Goal: Task Accomplishment & Management: Manage account settings

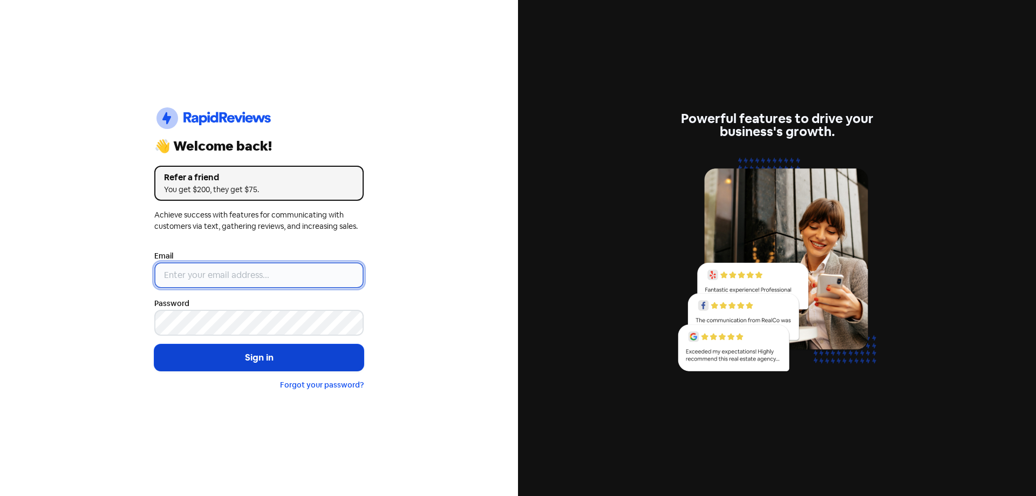
type input "[EMAIL_ADDRESS][DOMAIN_NAME]"
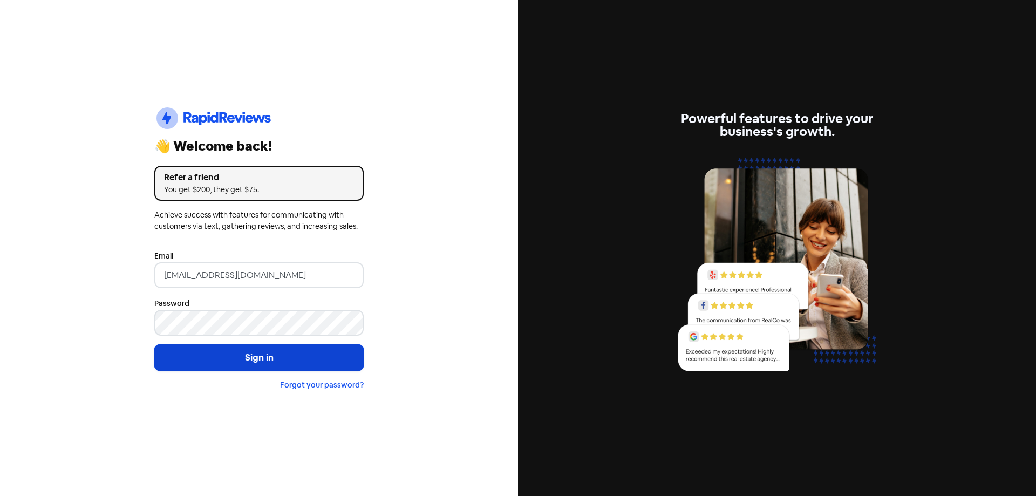
click at [247, 356] on button "Sign in" at bounding box center [258, 357] width 209 height 27
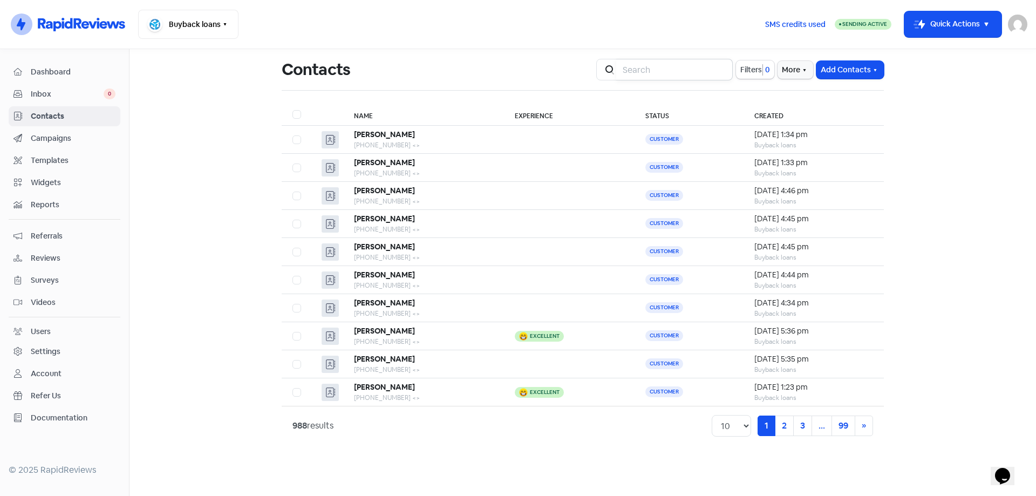
click at [633, 71] on input "search" at bounding box center [674, 70] width 116 height 22
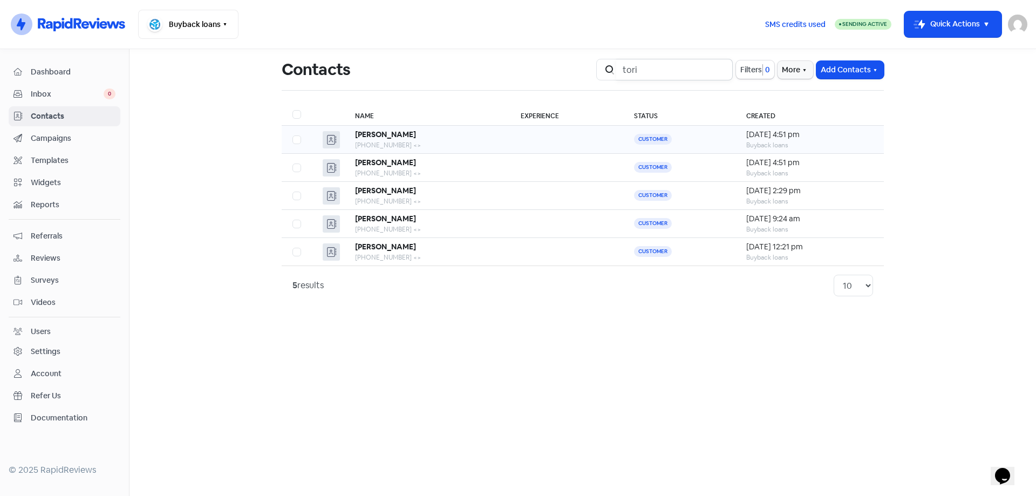
type input "tori"
click at [486, 145] on td "[PERSON_NAME] [PHONE_NUMBER] <>" at bounding box center [427, 140] width 166 height 28
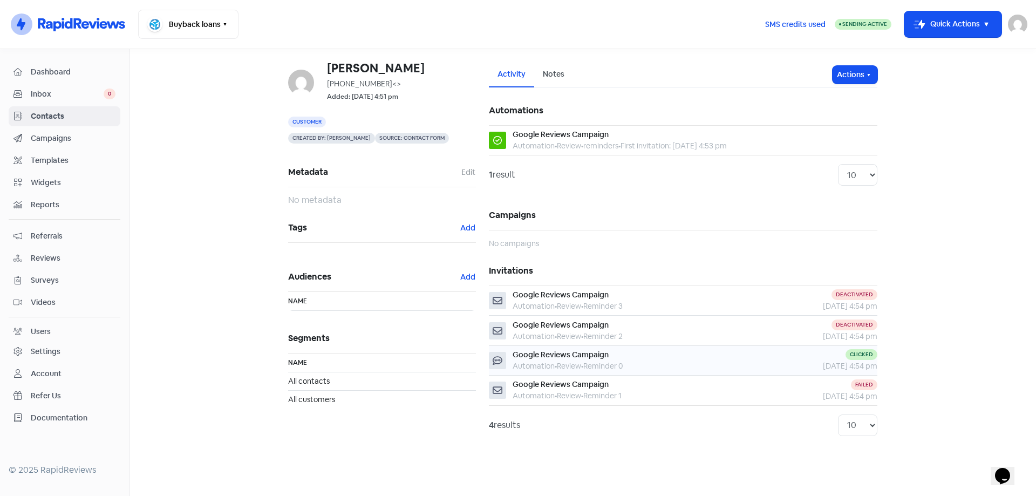
click at [694, 360] on div "Google Reviews Campaign Automation • Review • Reminder 0" at bounding box center [619, 360] width 261 height 23
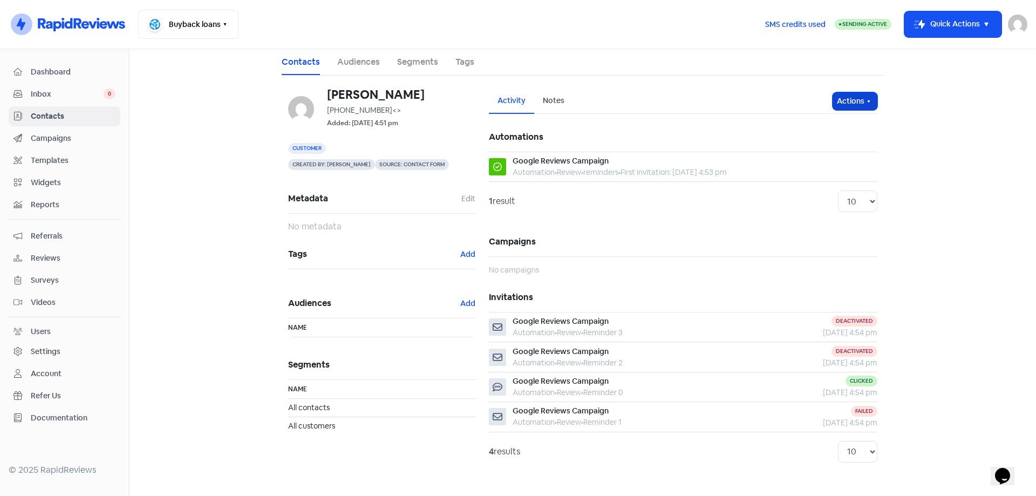
drag, startPoint x: 854, startPoint y: 89, endPoint x: 855, endPoint y: 98, distance: 9.2
click at [855, 97] on div "Activity Notes Actions" at bounding box center [683, 100] width 388 height 25
click at [855, 100] on button "Actions" at bounding box center [854, 101] width 45 height 18
click at [844, 131] on button "Send invitation" at bounding box center [833, 125] width 85 height 22
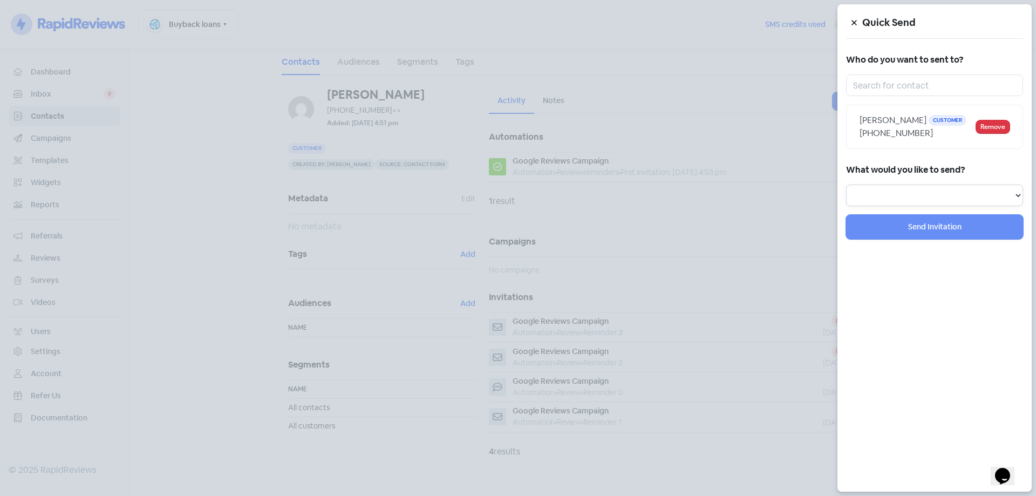
click at [980, 189] on select "Review Invitation Referral Invitation Survey Invitation Video Invitation" at bounding box center [934, 195] width 177 height 22
select select "review"
click at [846, 184] on select "Review Invitation Referral Invitation Survey Invitation Video Invitation" at bounding box center [934, 195] width 177 height 22
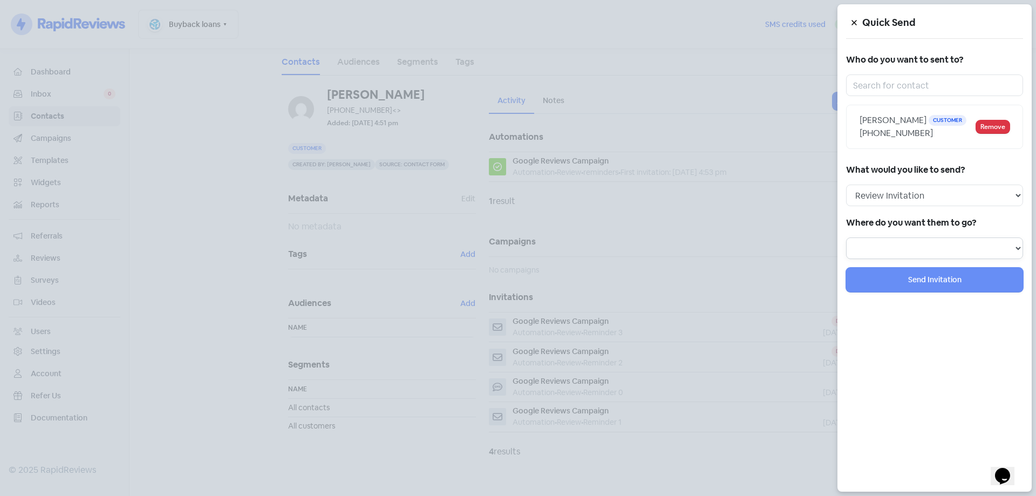
click at [922, 248] on select at bounding box center [934, 248] width 177 height 22
select select "344"
click at [846, 237] on select "Review form: Google Review Form" at bounding box center [934, 248] width 177 height 22
select select
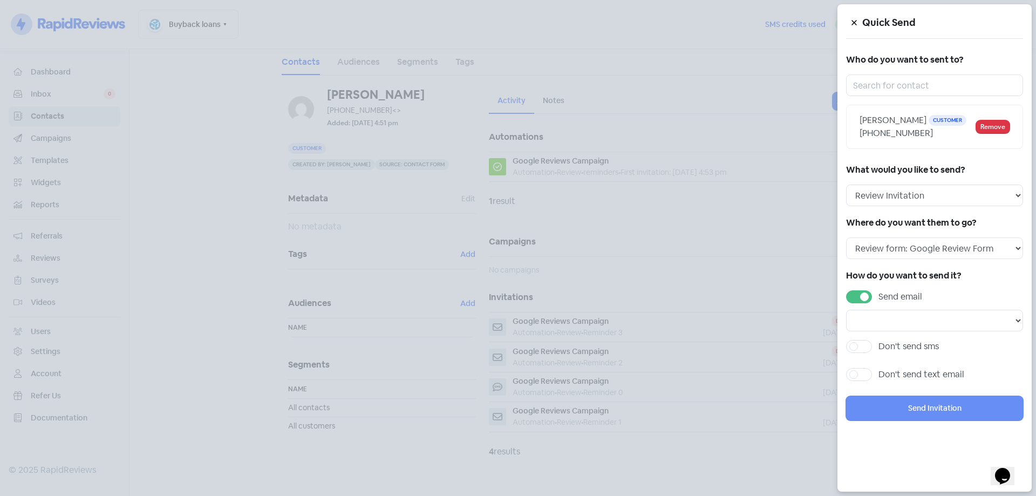
click at [863, 303] on div "Send email Email template: First email Email template: Second email Email templ…" at bounding box center [934, 310] width 177 height 41
click at [878, 301] on label "Send email" at bounding box center [900, 296] width 44 height 13
click at [878, 297] on input "Send email" at bounding box center [881, 293] width 7 height 7
checkbox input "false"
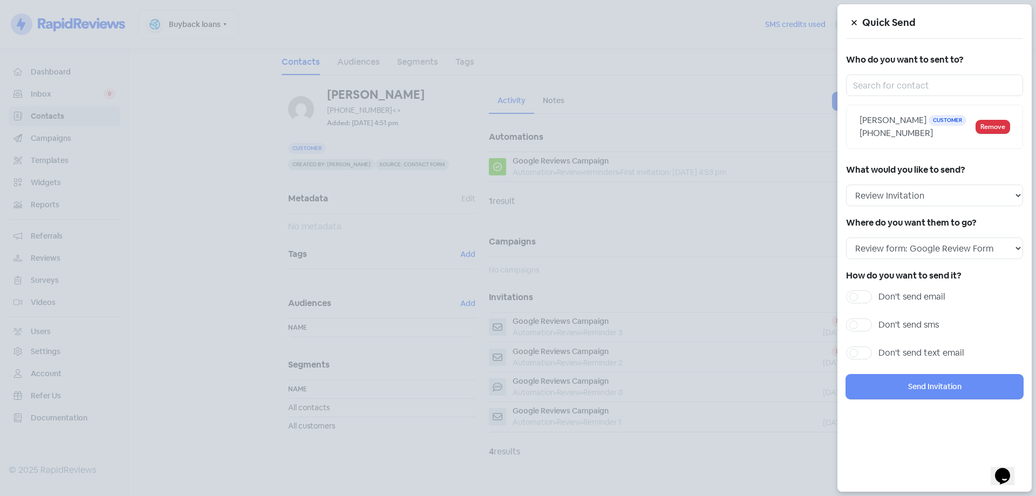
click at [878, 325] on label "Don't send sms" at bounding box center [908, 324] width 60 height 13
click at [878, 325] on input "Don't send sms" at bounding box center [881, 321] width 7 height 7
checkbox input "true"
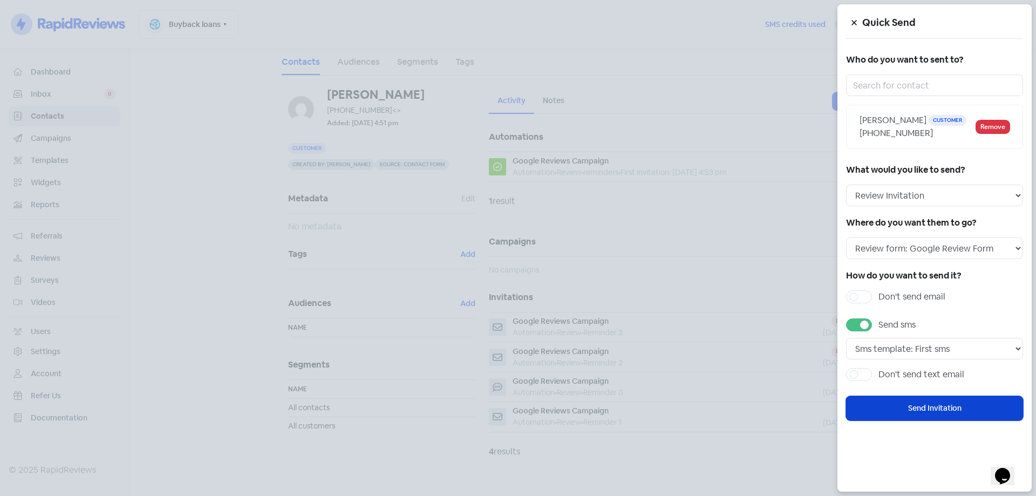
click at [921, 404] on button "Send Invitation" at bounding box center [934, 408] width 177 height 24
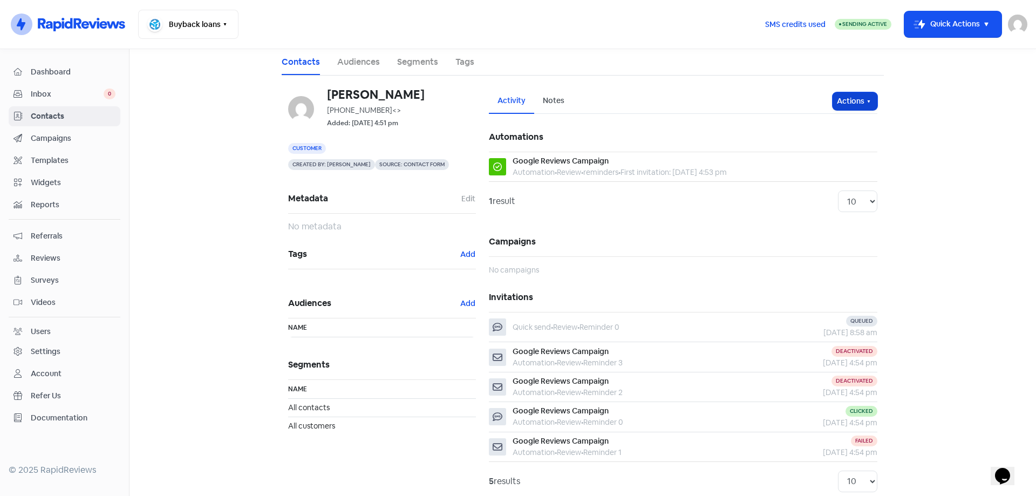
click at [850, 100] on button "Actions" at bounding box center [854, 101] width 45 height 18
click at [637, 103] on div "Activity Notes" at bounding box center [661, 100] width 344 height 25
click at [951, 34] on button "Icon For Thunder-move Quick Actions" at bounding box center [952, 24] width 97 height 26
click at [945, 61] on button "Add new contact" at bounding box center [944, 52] width 112 height 22
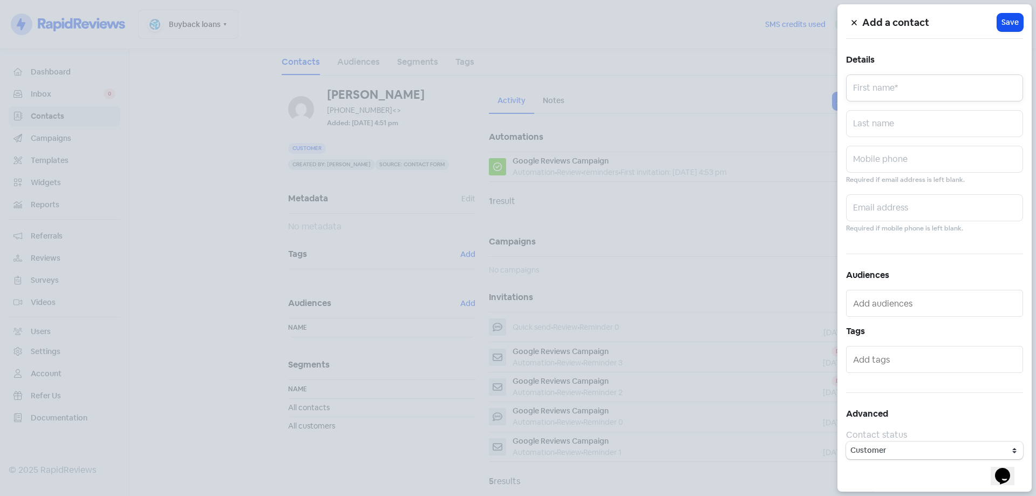
click at [901, 84] on input "text" at bounding box center [934, 87] width 177 height 27
type input "Phoenix"
type input "Tararo"
paste input "0415589672"
type input "0415589672"
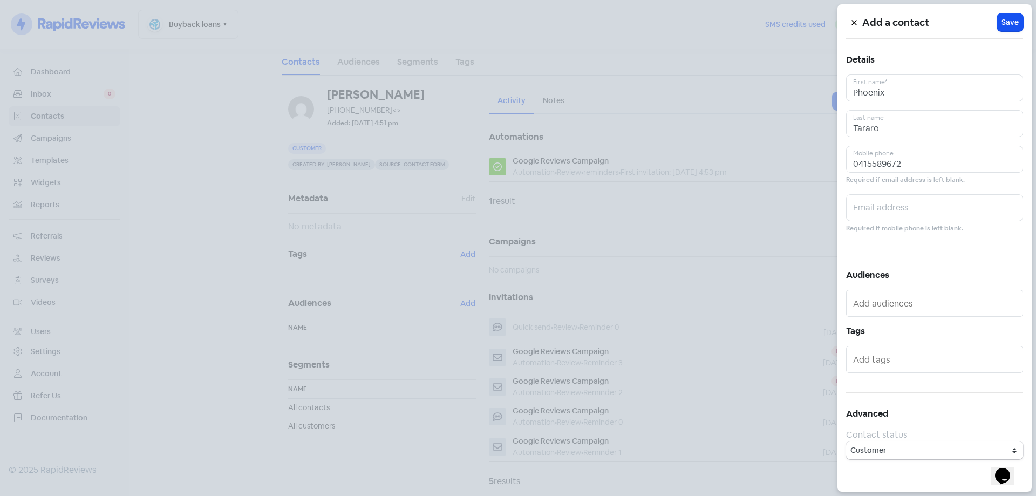
click at [940, 242] on div "Add a contact Icon For Loading Save Details Phoenix First name* [PERSON_NAME] L…" at bounding box center [934, 247] width 194 height 487
click at [1011, 20] on span "Save" at bounding box center [1009, 22] width 17 height 11
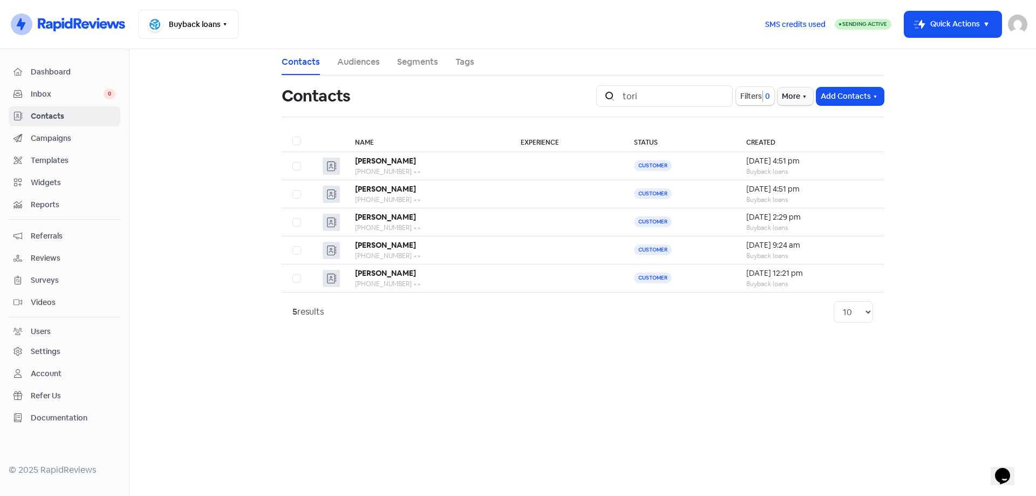
type input "tor"
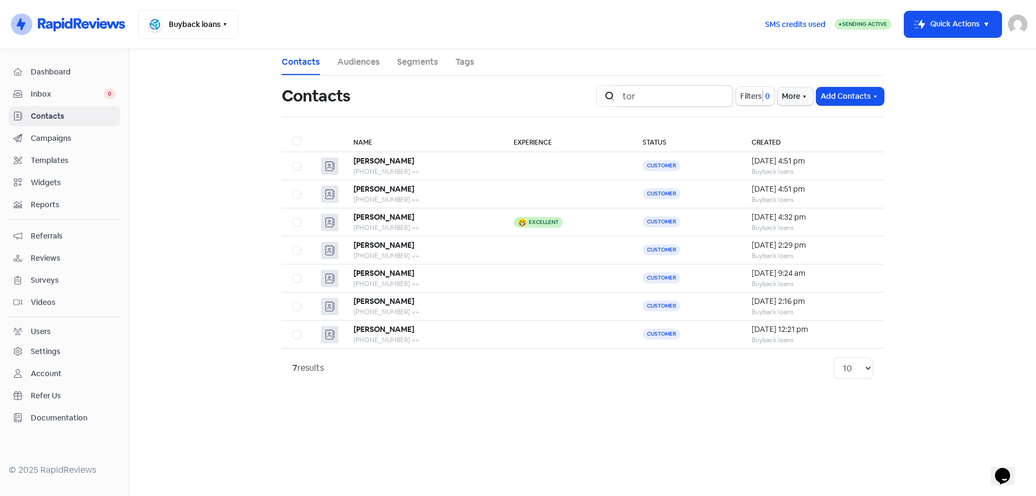
drag, startPoint x: 666, startPoint y: 94, endPoint x: 524, endPoint y: 83, distance: 142.3
click at [525, 83] on div "Contacts Icon For Search tor Filters 0 More Add Contacts" at bounding box center [582, 96] width 615 height 35
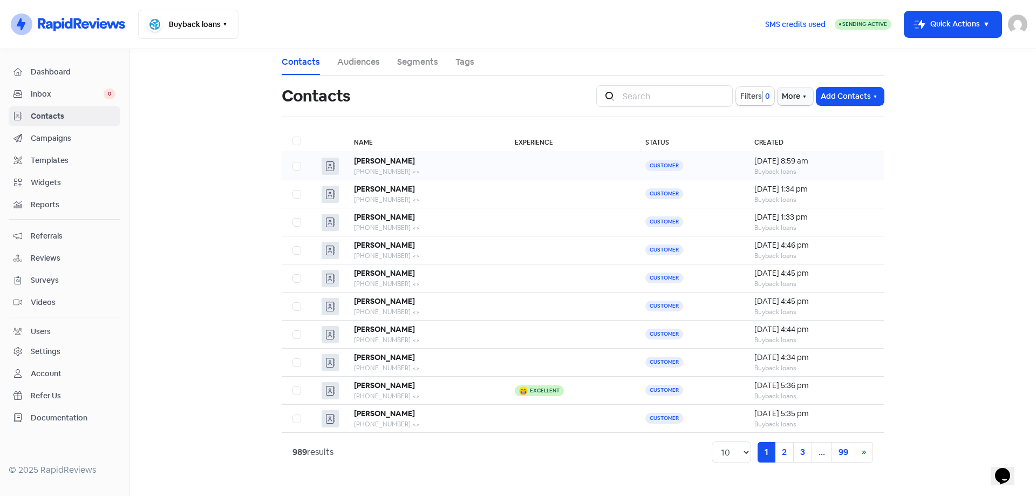
click at [504, 173] on td at bounding box center [569, 166] width 130 height 28
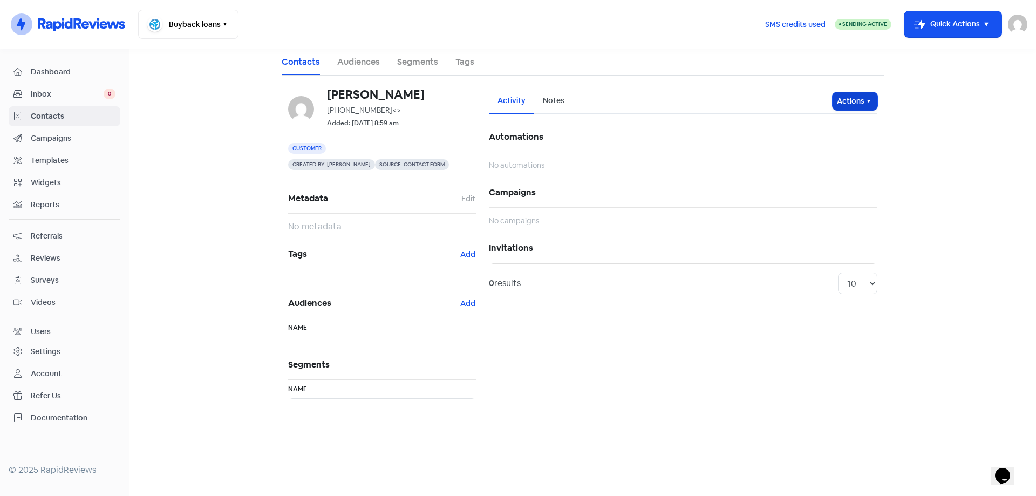
click at [860, 105] on button "Actions" at bounding box center [854, 101] width 45 height 18
click at [858, 124] on button "Send invitation" at bounding box center [833, 125] width 85 height 22
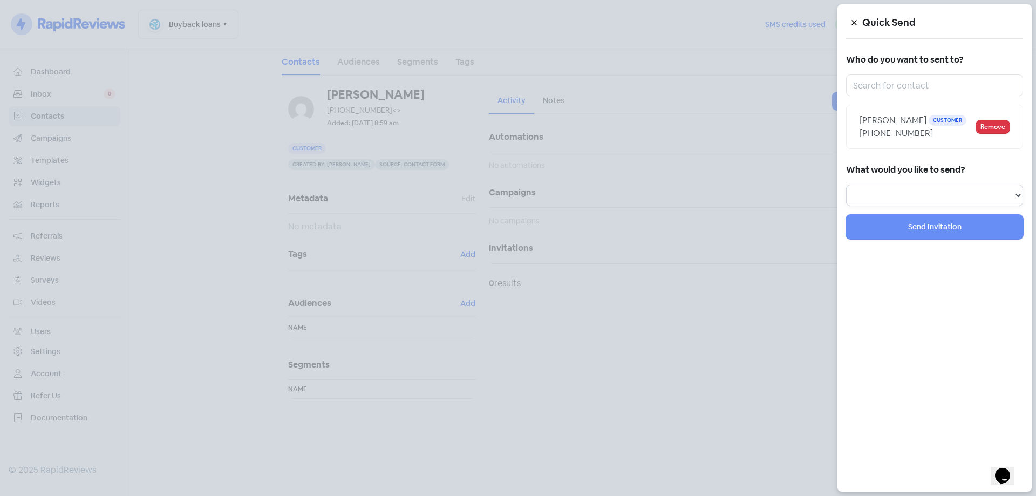
click at [897, 197] on select "Review Invitation Referral Invitation Survey Invitation Video Invitation" at bounding box center [934, 195] width 177 height 22
select select "review"
click at [846, 184] on select "Review Invitation Referral Invitation Survey Invitation Video Invitation" at bounding box center [934, 195] width 177 height 22
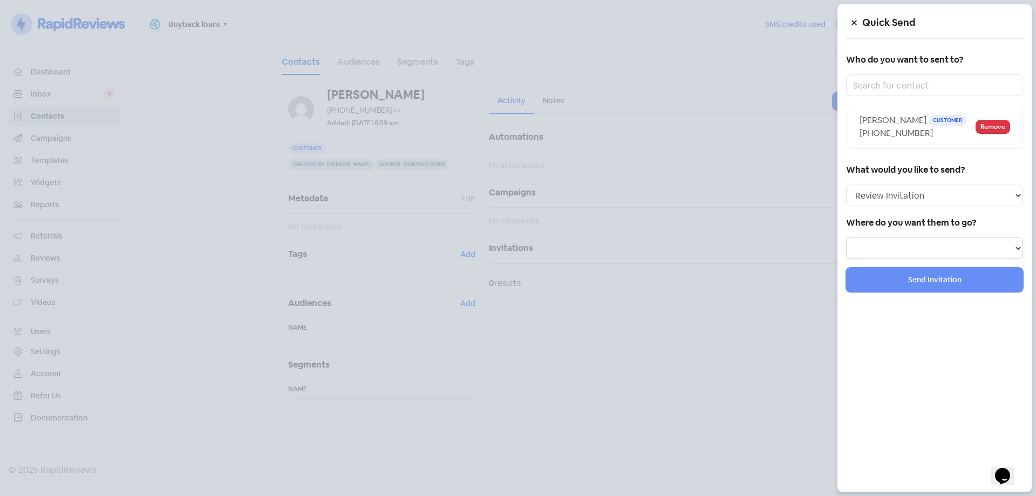
click at [890, 238] on select at bounding box center [934, 248] width 177 height 22
select select "344"
click at [846, 237] on select "Review form: Google Review Form" at bounding box center [934, 248] width 177 height 22
select select
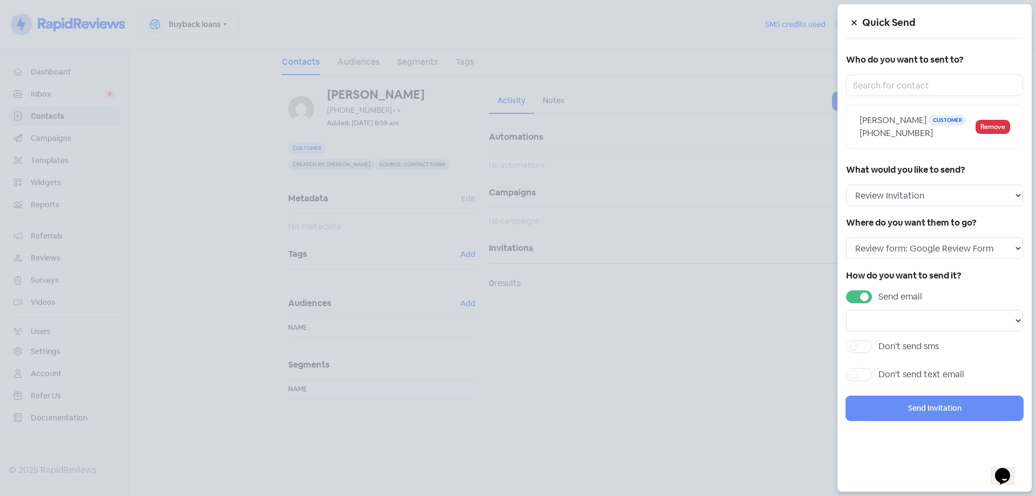
click at [878, 297] on label "Send email" at bounding box center [900, 296] width 44 height 13
click at [878, 297] on input "Send email" at bounding box center [881, 293] width 7 height 7
checkbox input "false"
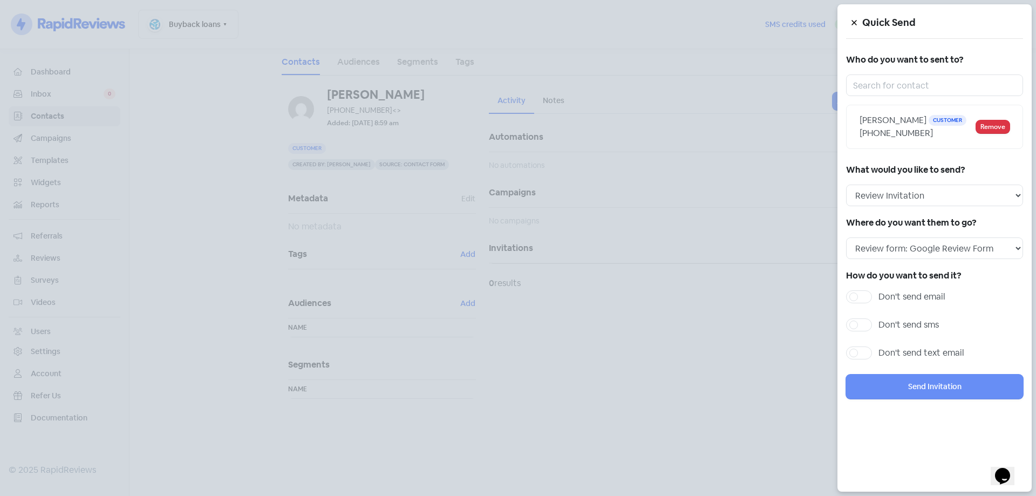
click at [878, 321] on label "Don't send sms" at bounding box center [908, 324] width 60 height 13
click at [878, 321] on input "Don't send sms" at bounding box center [881, 321] width 7 height 7
checkbox input "true"
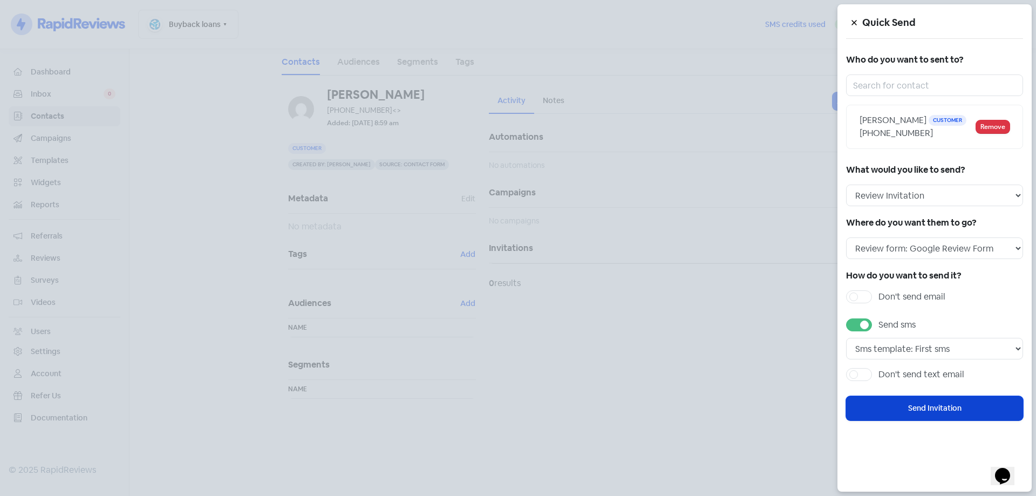
click at [960, 407] on button "Send Invitation" at bounding box center [934, 408] width 177 height 24
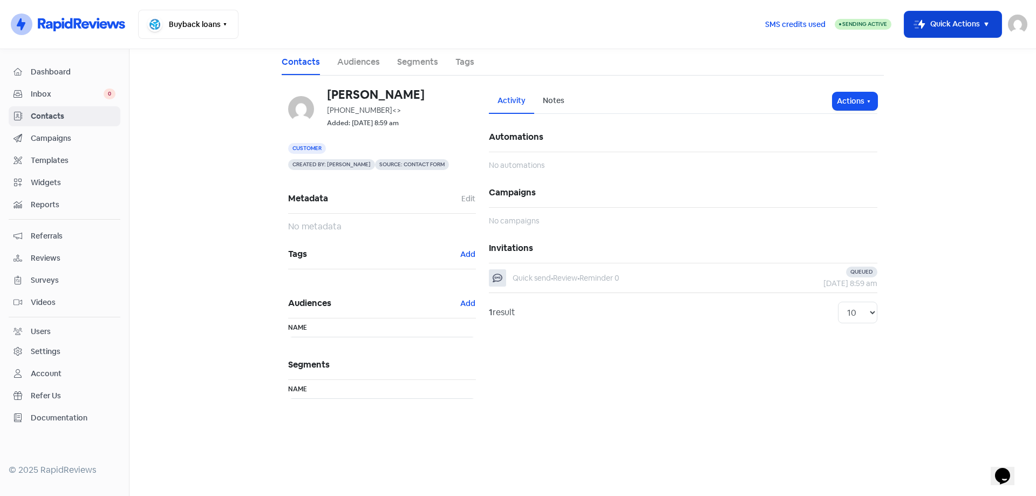
click at [920, 30] on rect "button" at bounding box center [919, 24] width 13 height 13
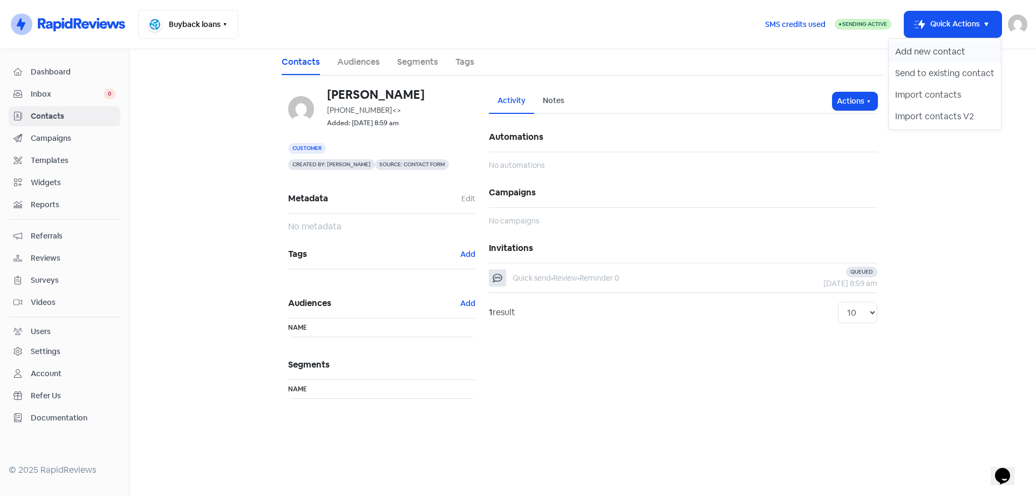
click at [922, 45] on button "Add new contact" at bounding box center [944, 52] width 112 height 22
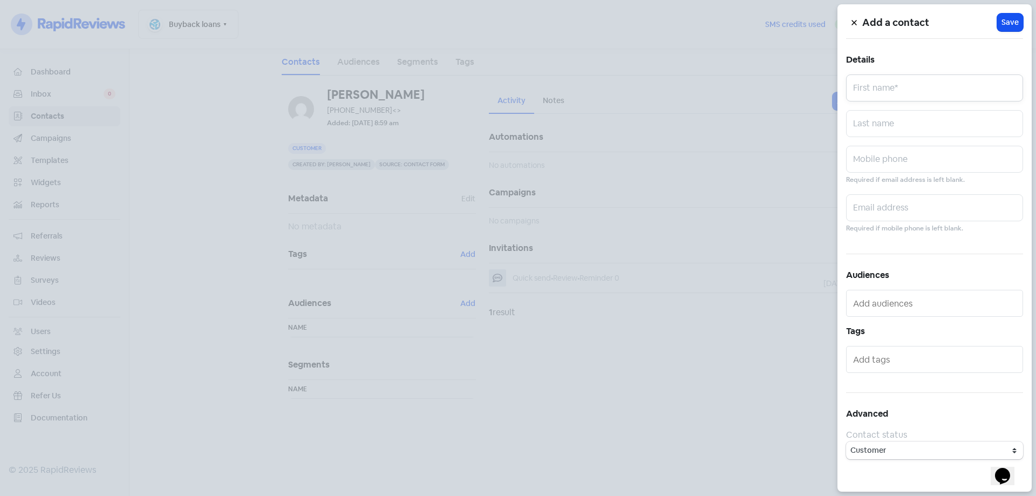
click at [903, 88] on input "text" at bounding box center [934, 87] width 177 height 27
type input "[PERSON_NAME]"
type input "Cross"
paste input "0407112694"
type input "0407112694"
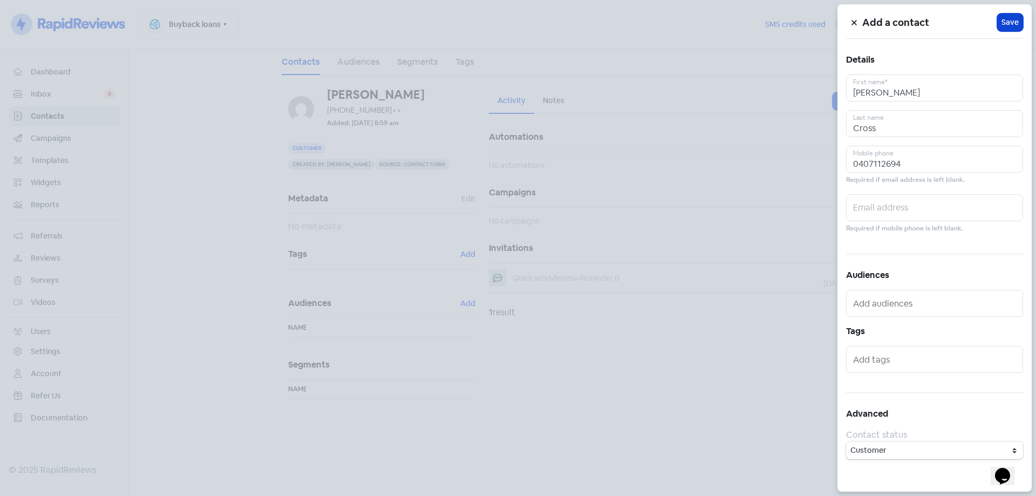
click at [1009, 24] on span "Save" at bounding box center [1009, 22] width 17 height 11
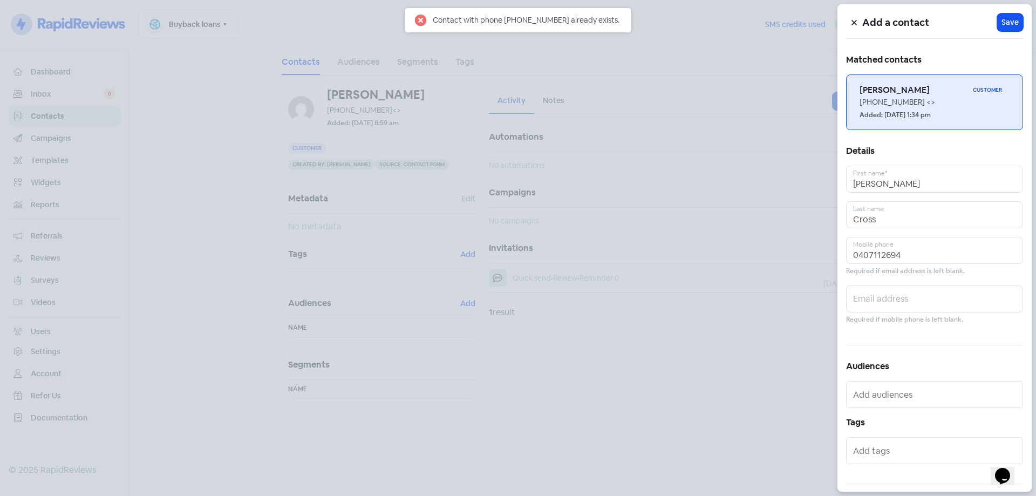
click at [885, 99] on div "[PHONE_NUMBER] <>" at bounding box center [934, 102] width 150 height 11
click at [885, 98] on div "[PHONE_NUMBER] <>" at bounding box center [934, 102] width 150 height 11
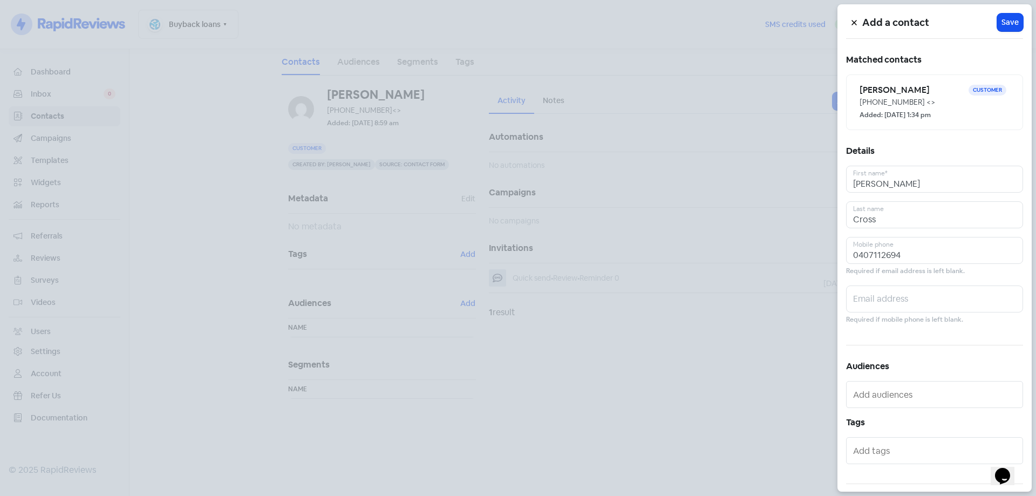
click at [690, 94] on div at bounding box center [518, 248] width 1036 height 496
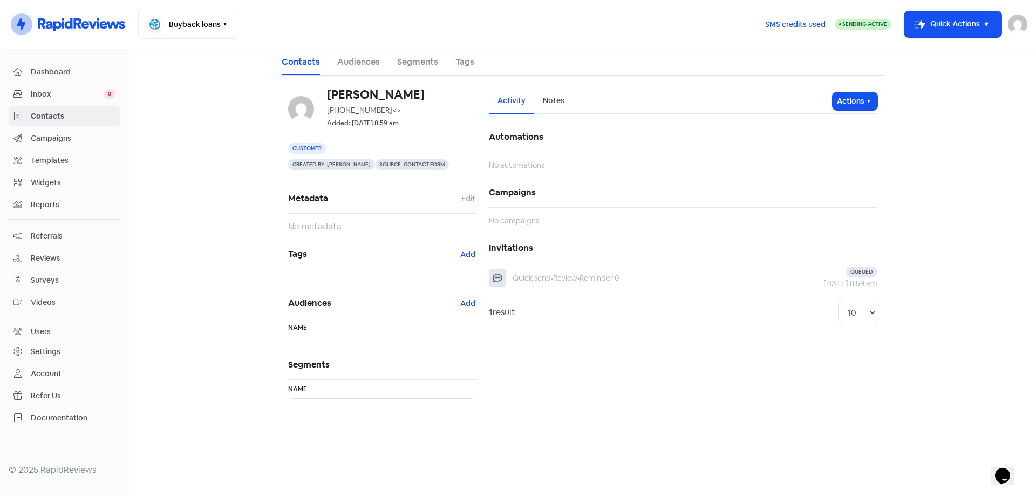
click at [81, 71] on span "Dashboard" at bounding box center [73, 71] width 85 height 11
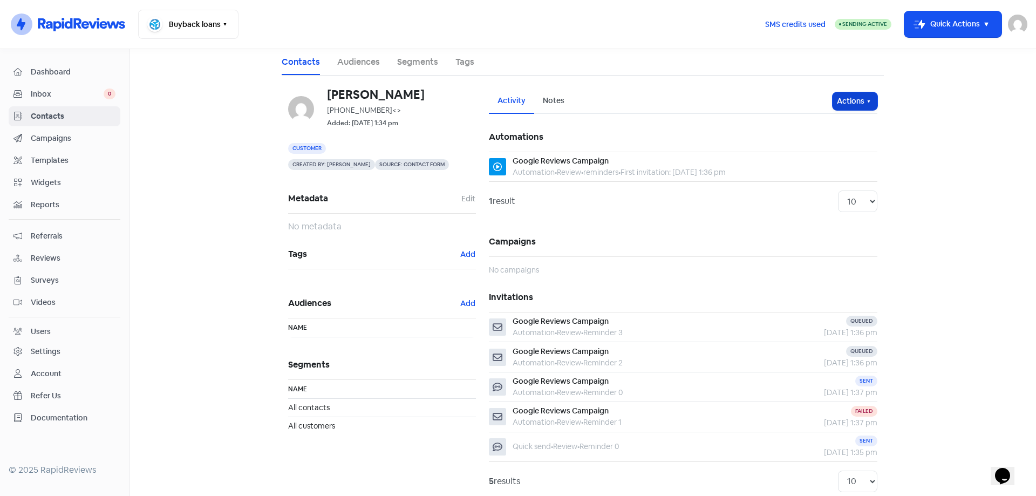
click at [848, 97] on button "Actions" at bounding box center [854, 101] width 45 height 18
click at [829, 122] on button "Send invitation" at bounding box center [833, 125] width 85 height 22
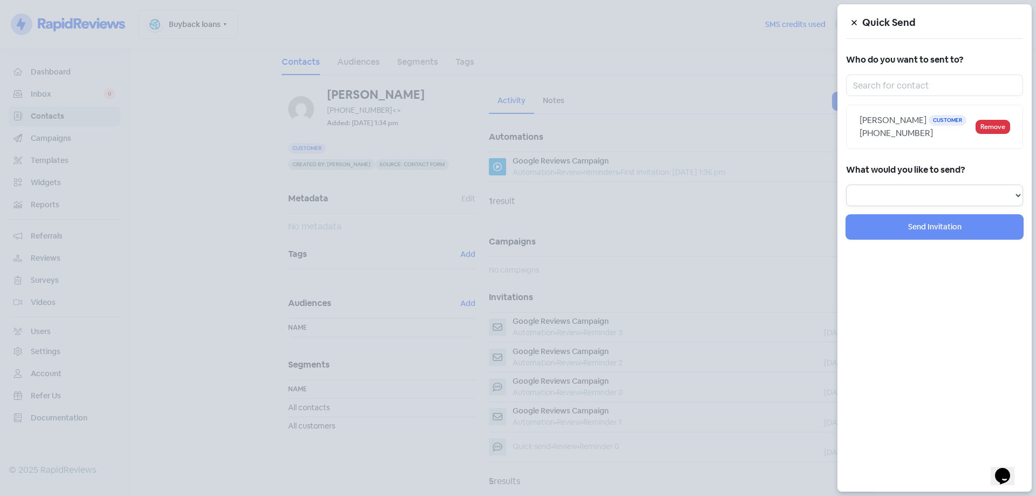
click at [925, 194] on select "Review Invitation Referral Invitation Survey Invitation Video Invitation" at bounding box center [934, 195] width 177 height 22
select select "review"
click at [846, 184] on select "Review Invitation Referral Invitation Survey Invitation Video Invitation" at bounding box center [934, 195] width 177 height 22
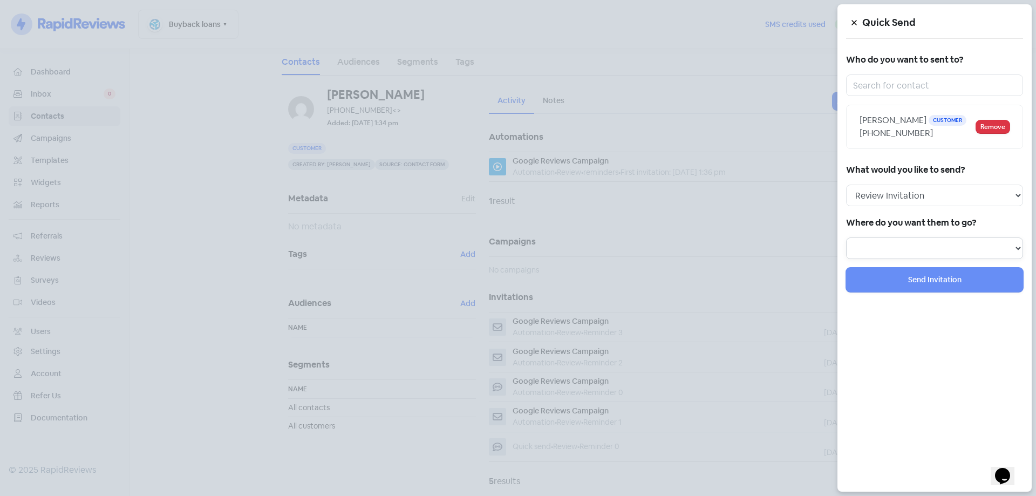
click at [894, 249] on select at bounding box center [934, 248] width 177 height 22
select select "344"
click at [846, 237] on select "Review form: Google Review Form" at bounding box center [934, 248] width 177 height 22
select select
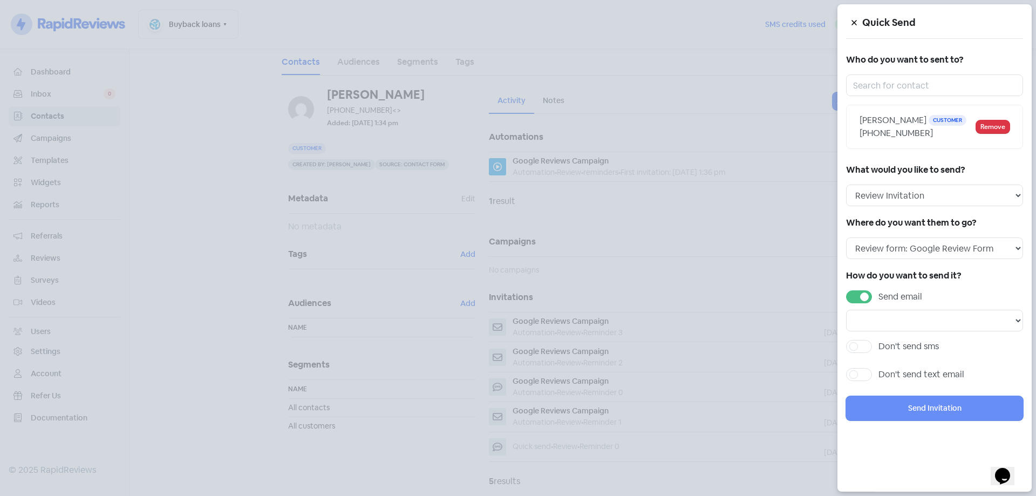
click at [878, 299] on label "Send email" at bounding box center [900, 296] width 44 height 13
click at [878, 297] on input "Send email" at bounding box center [881, 293] width 7 height 7
checkbox input "false"
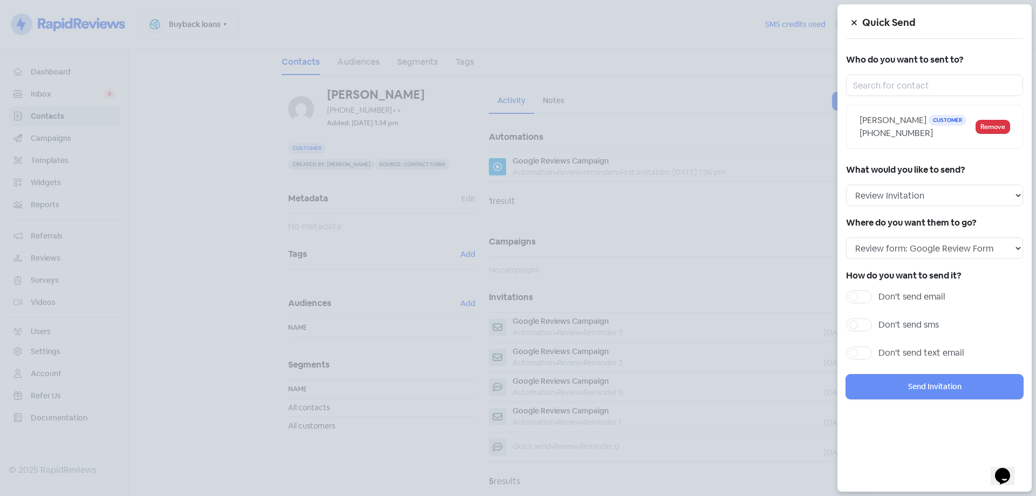
click at [878, 321] on label "Don't send sms" at bounding box center [908, 324] width 60 height 13
click at [878, 321] on input "Don't send sms" at bounding box center [881, 321] width 7 height 7
checkbox input "true"
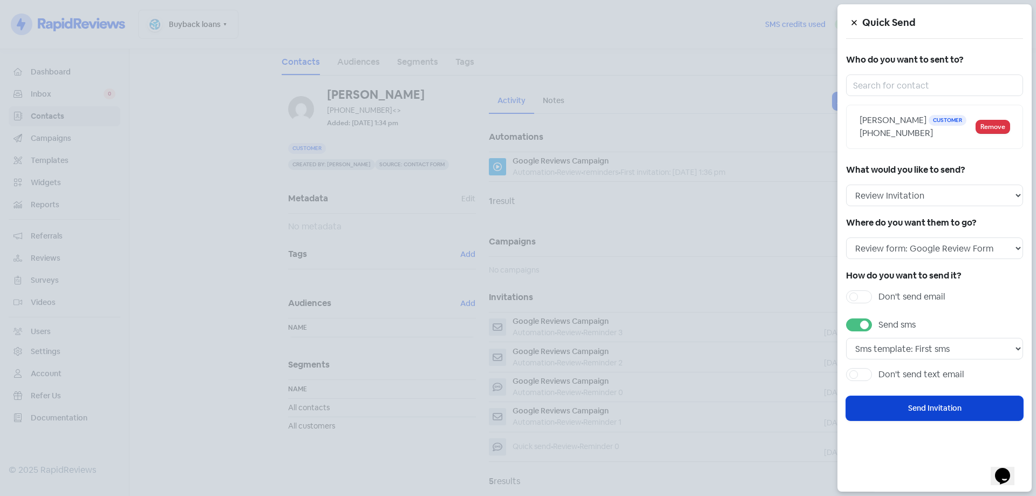
click at [888, 405] on button "Send Invitation" at bounding box center [934, 408] width 177 height 24
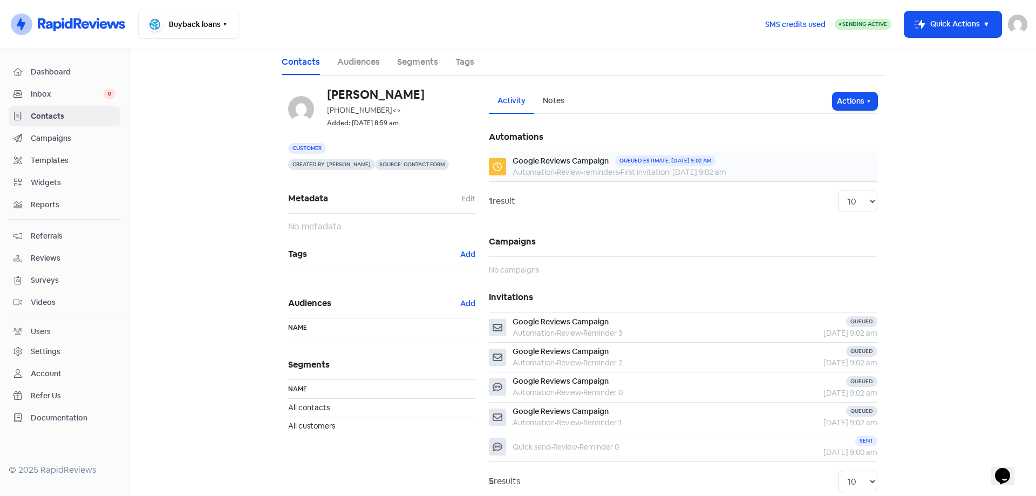
click at [669, 170] on span "First invitation: [DATE] 9:02 am" at bounding box center [673, 172] width 106 height 10
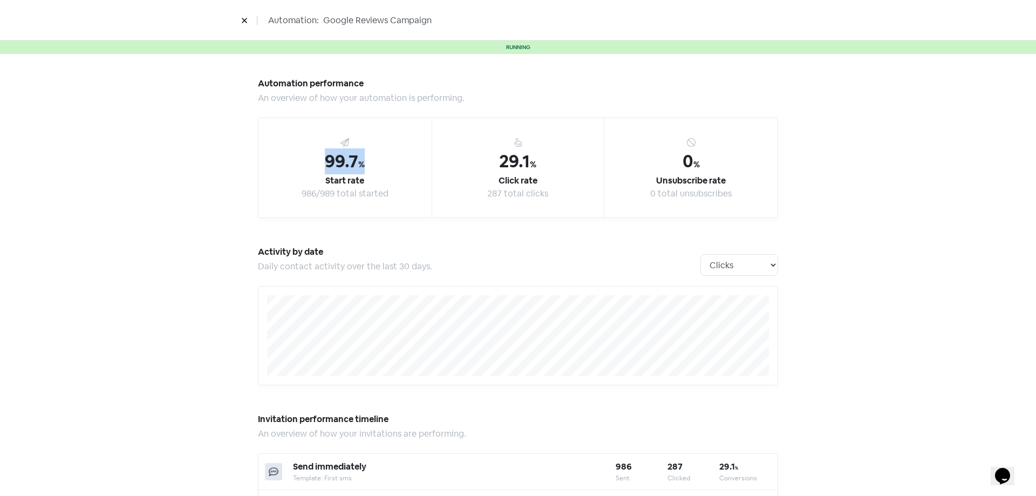
drag, startPoint x: 320, startPoint y: 164, endPoint x: 365, endPoint y: 180, distance: 46.7
click at [362, 171] on div "99.7 % Start rate 986/989 total started" at bounding box center [344, 167] width 173 height 99
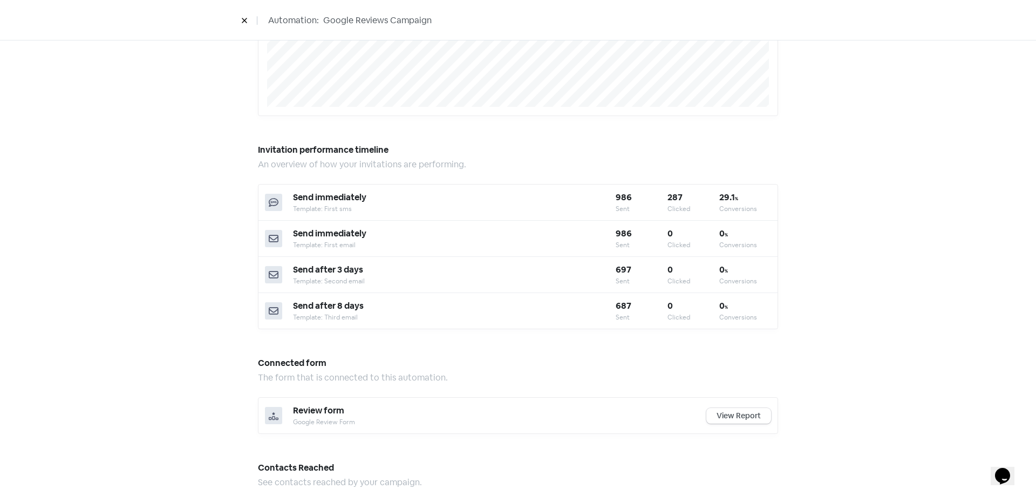
scroll to position [270, 0]
drag, startPoint x: 666, startPoint y: 196, endPoint x: 696, endPoint y: 195, distance: 30.2
click at [694, 195] on div "Send immediately Template: First sms 986 Sent 287 Clicked 29.1 % Conversions" at bounding box center [517, 202] width 519 height 36
click at [534, 155] on h5 "Invitation performance timeline" at bounding box center [518, 149] width 520 height 16
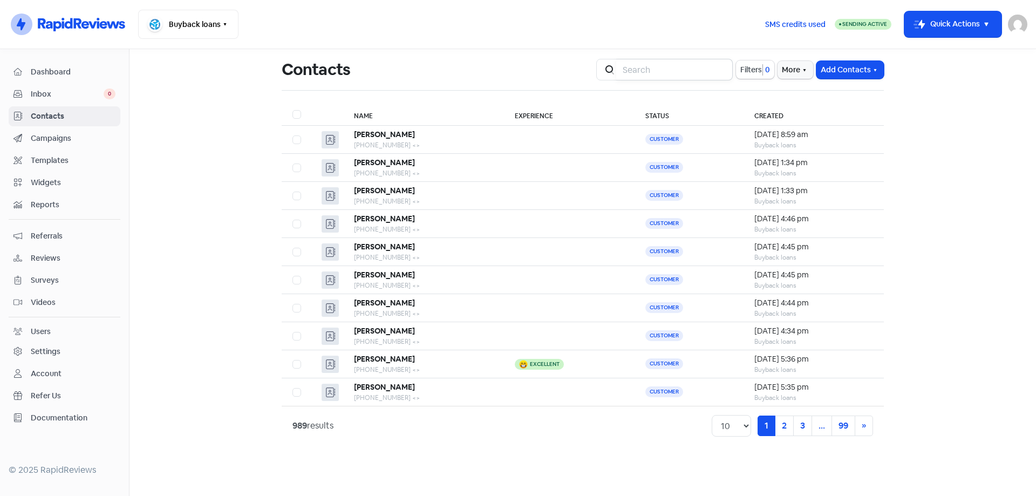
click at [655, 73] on input "search" at bounding box center [674, 70] width 116 height 22
type input "k"
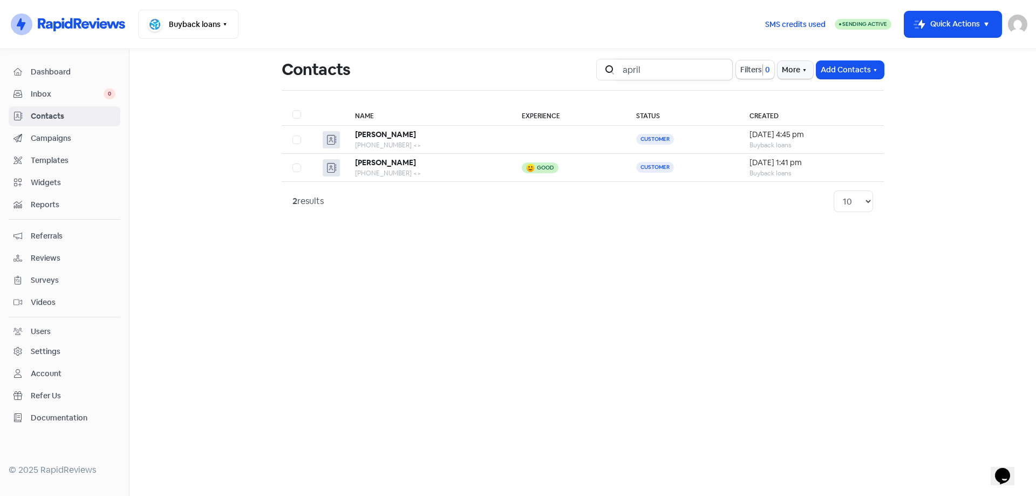
drag, startPoint x: 661, startPoint y: 71, endPoint x: 455, endPoint y: 40, distance: 207.7
click at [455, 40] on div "Icon For Thunder-circle Buyback loans Switch Business All businesses No other b…" at bounding box center [518, 248] width 1036 height 496
type input "s"
type input "m"
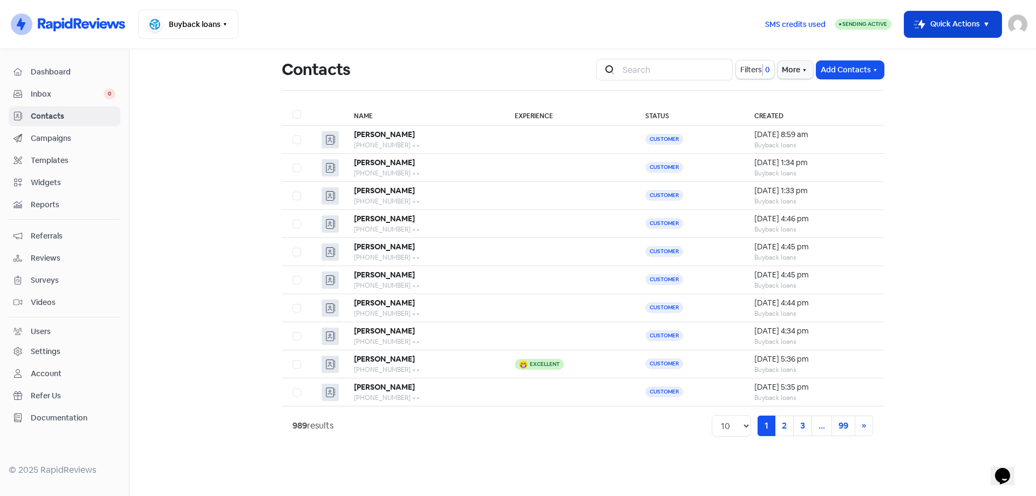
click at [940, 26] on button "Icon For Thunder-move Quick Actions" at bounding box center [952, 24] width 97 height 26
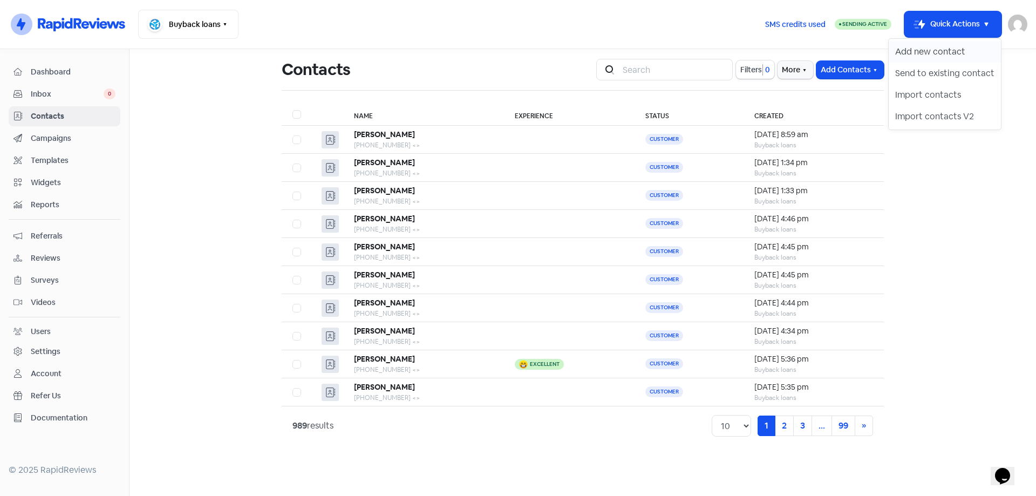
click at [936, 51] on button "Add new contact" at bounding box center [944, 52] width 112 height 22
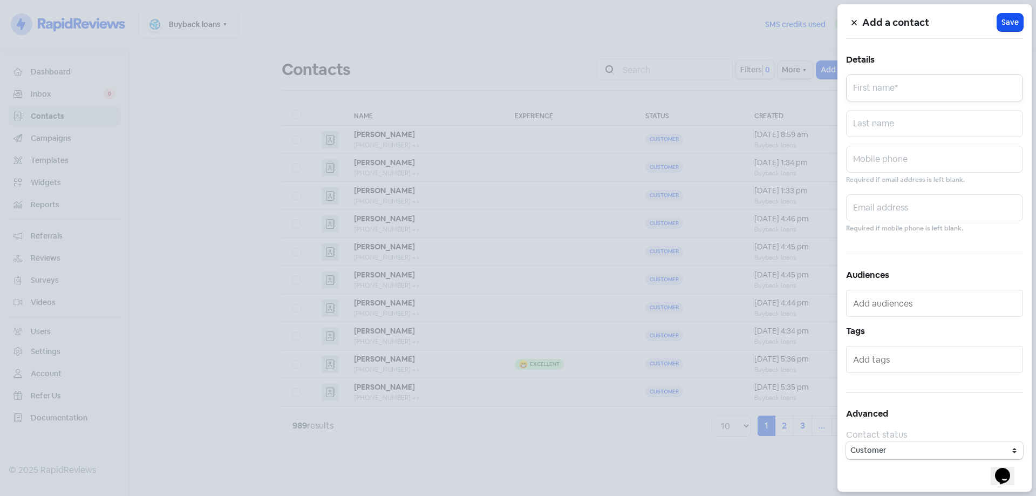
click at [868, 85] on input "text" at bounding box center [934, 87] width 177 height 27
type input "Matthew"
type input "b"
type input "Bouboulas"
paste input "0423731535"
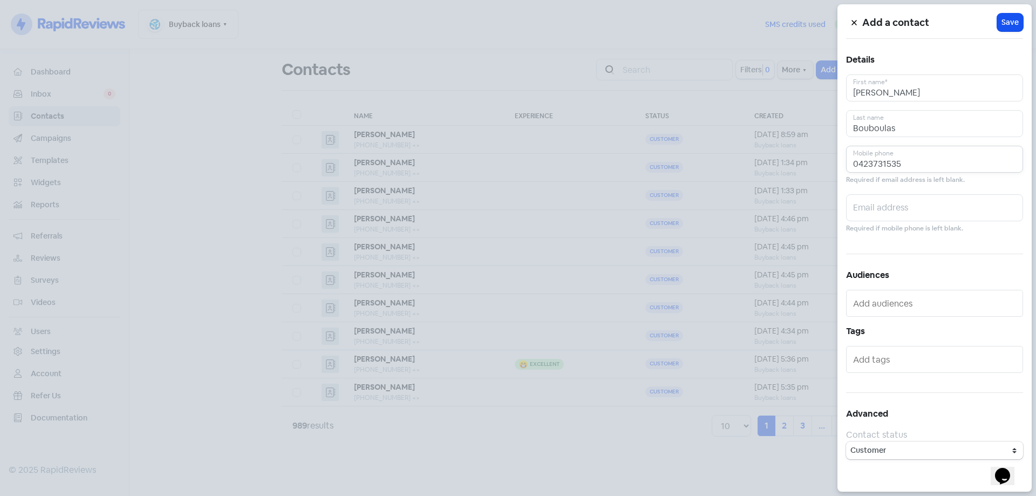
type input "0423731535"
drag, startPoint x: 1010, startPoint y: 20, endPoint x: 990, endPoint y: 51, distance: 36.7
click at [1010, 20] on span "Save" at bounding box center [1009, 22] width 17 height 11
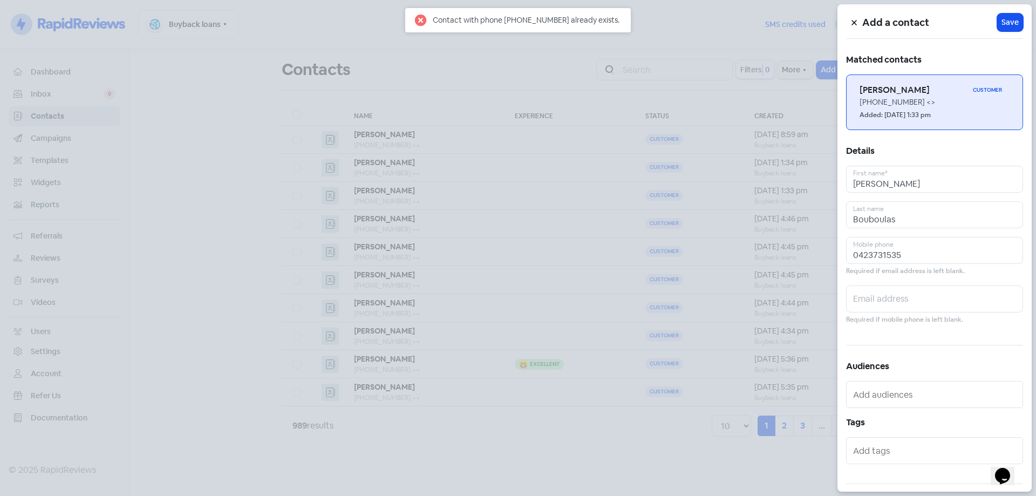
click at [921, 103] on div "[PHONE_NUMBER] <>" at bounding box center [934, 102] width 150 height 11
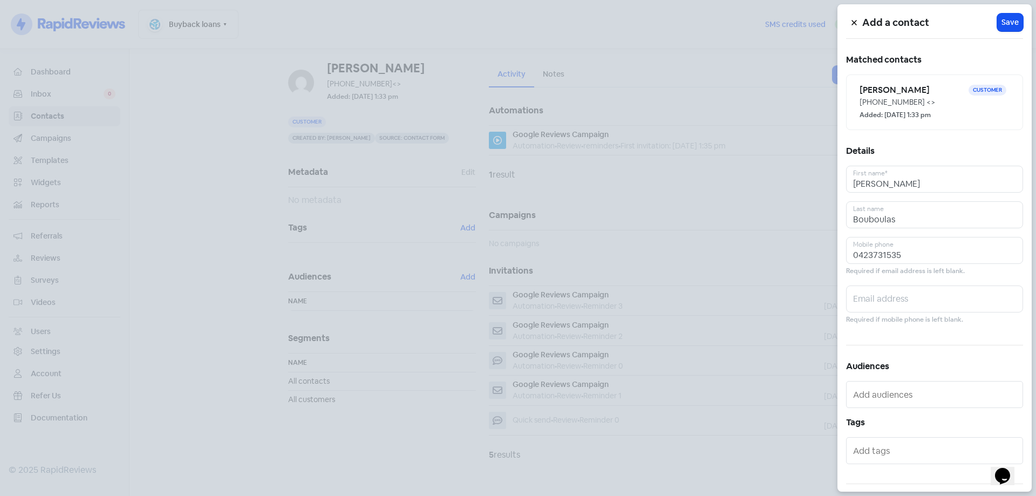
click at [710, 128] on div at bounding box center [518, 248] width 1036 height 496
